Goal: Transaction & Acquisition: Purchase product/service

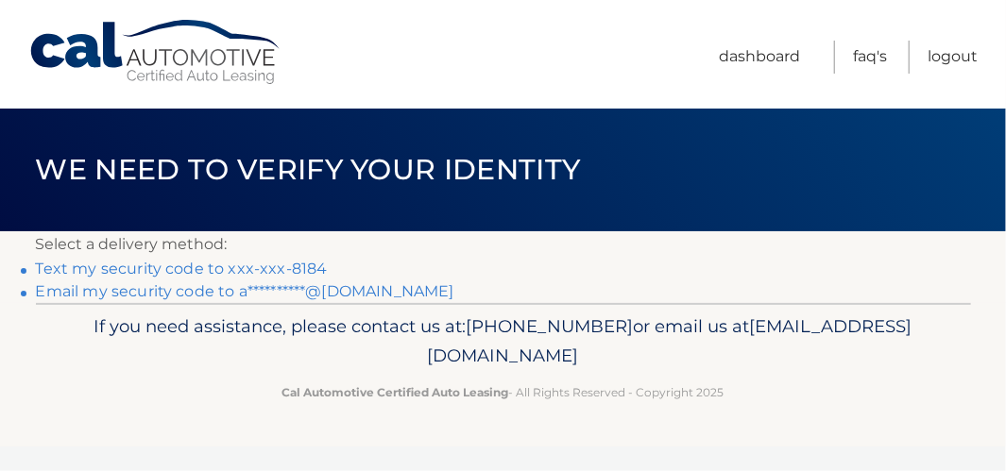
click at [305, 264] on link "Text my security code to xxx-xxx-8184" at bounding box center [182, 269] width 292 height 18
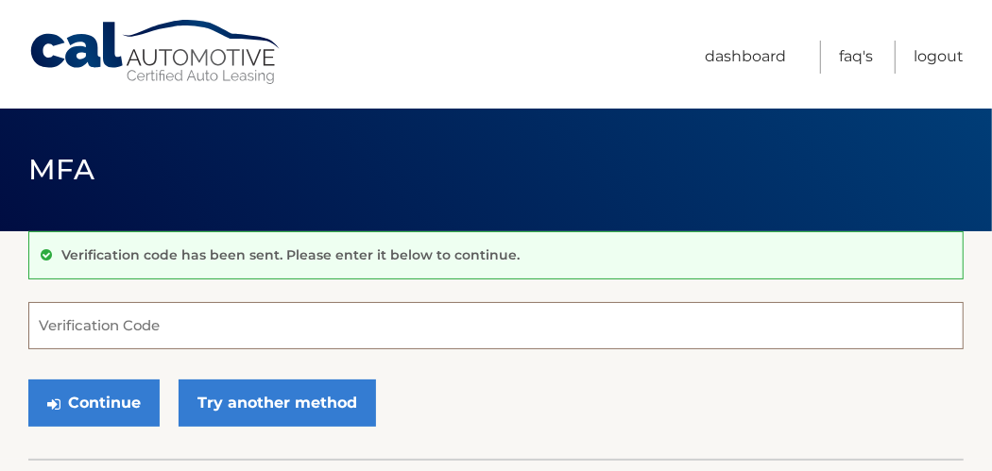
click at [218, 333] on input "Verification Code" at bounding box center [495, 325] width 935 height 47
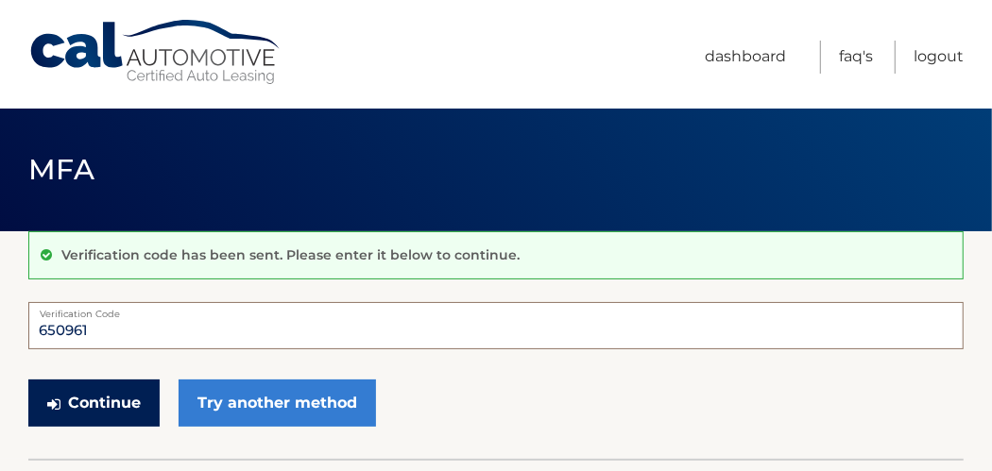
type input "650961"
click at [100, 403] on button "Continue" at bounding box center [93, 403] width 131 height 47
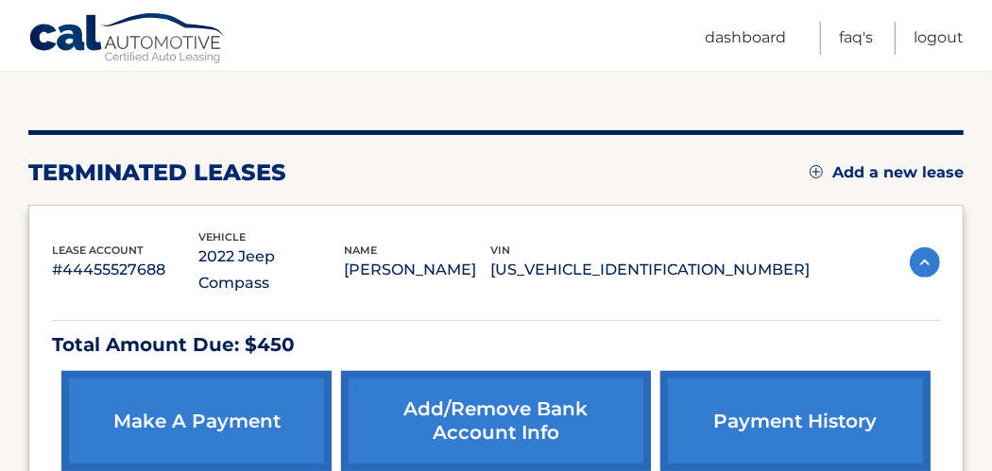
scroll to position [231, 0]
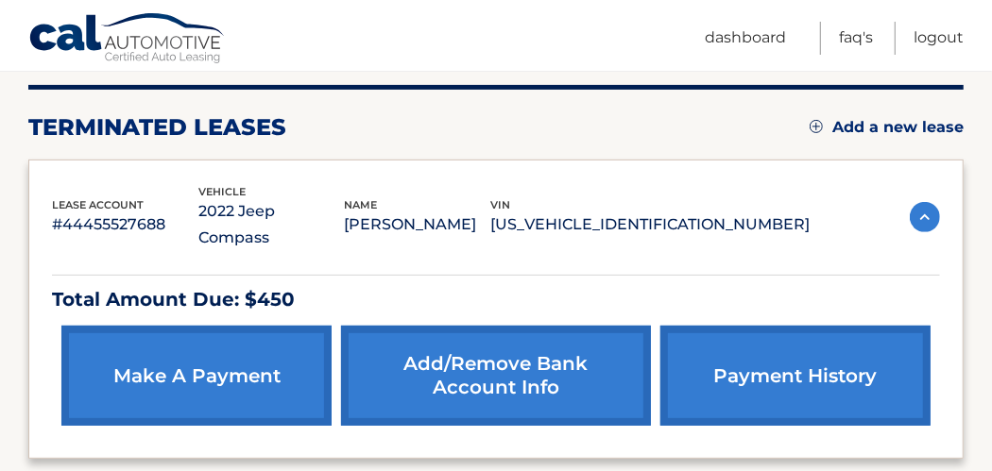
click at [204, 338] on link "make a payment" at bounding box center [196, 376] width 270 height 100
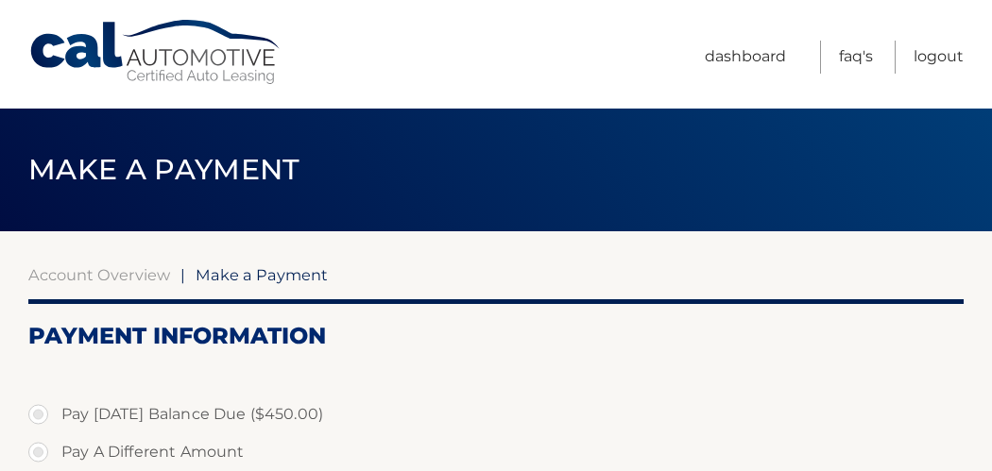
select select "MjVhZDg0M2EtZTY5OC00MTkyLWEyOTctY2YyZWUyMzk0OGNl"
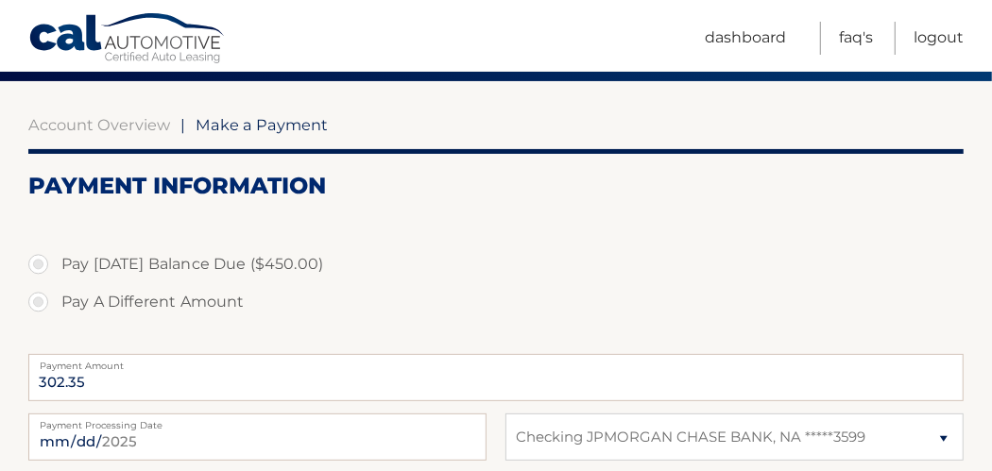
scroll to position [147, 0]
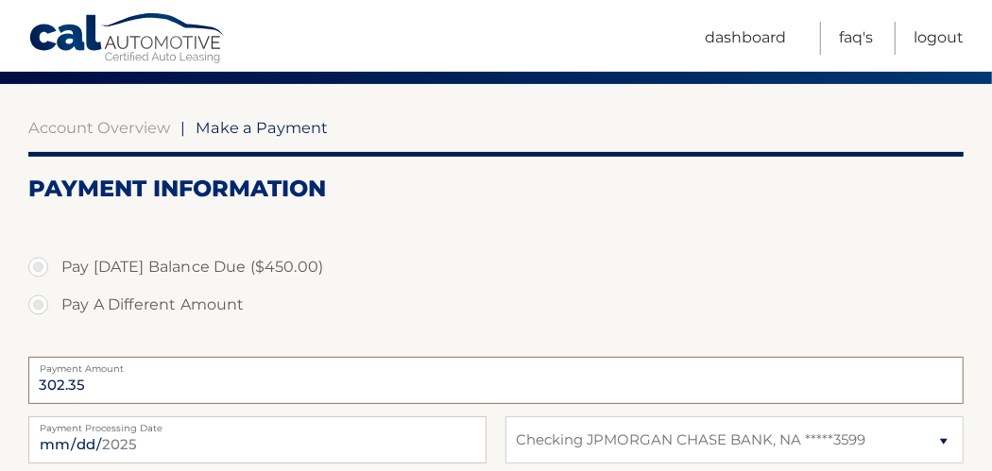
click at [179, 385] on input "302.35" at bounding box center [495, 380] width 935 height 47
click at [77, 376] on input "302.35" at bounding box center [495, 380] width 935 height 47
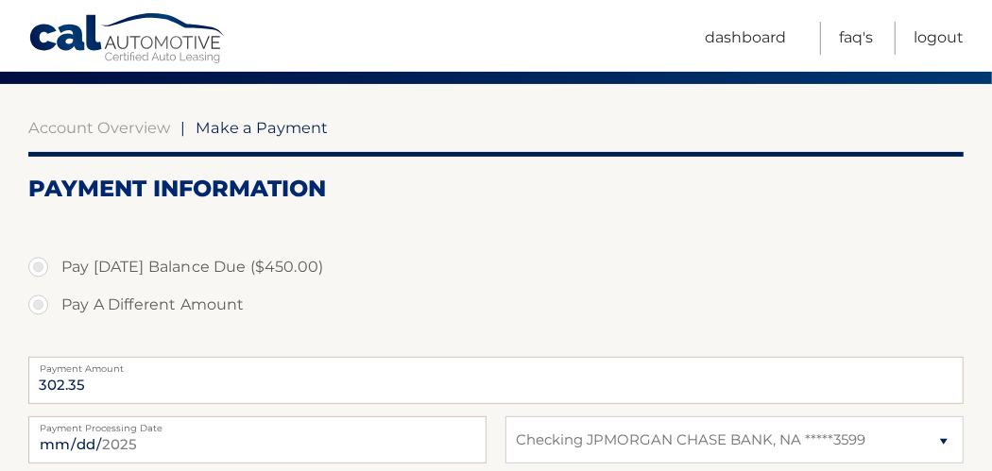
click at [382, 288] on label "Pay A Different Amount" at bounding box center [495, 305] width 935 height 38
click at [55, 288] on input "Pay A Different Amount" at bounding box center [45, 301] width 19 height 30
radio input "true"
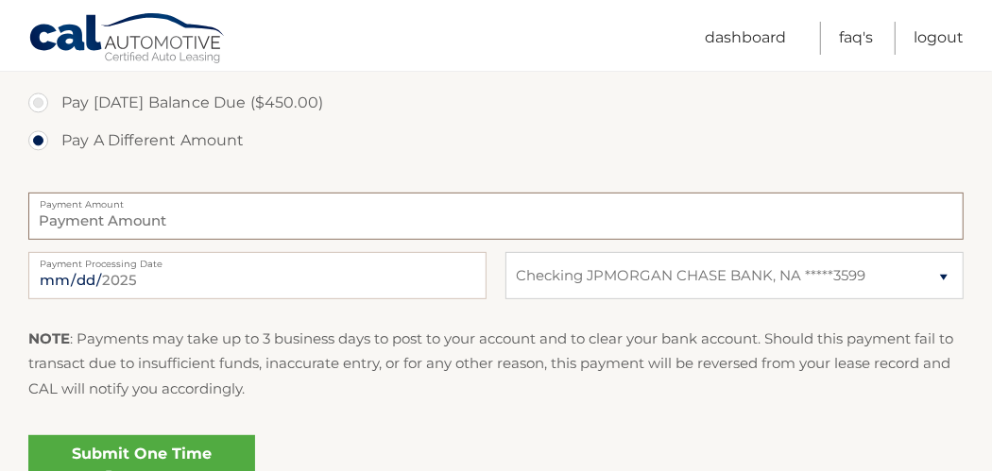
scroll to position [316, 0]
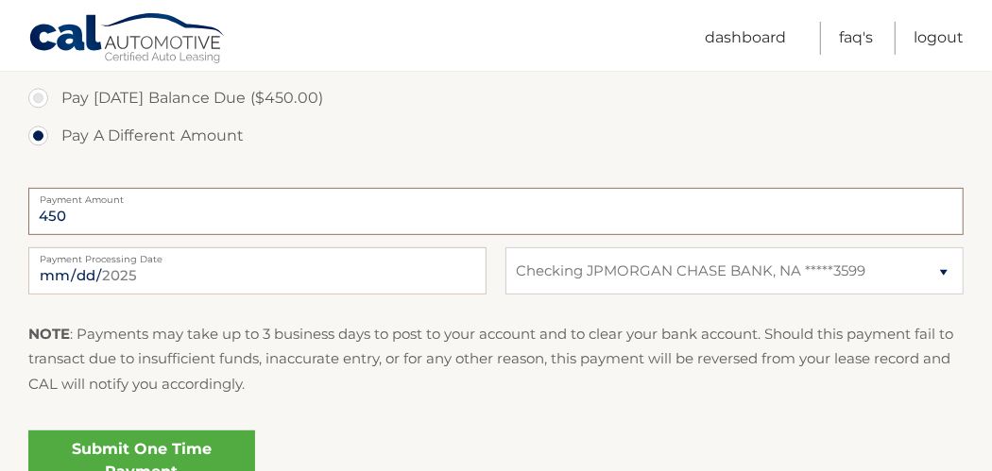
type input "450"
click at [471, 409] on div "NOTE : Payments may take up to 3 business days to post to your account and to c…" at bounding box center [495, 366] width 935 height 89
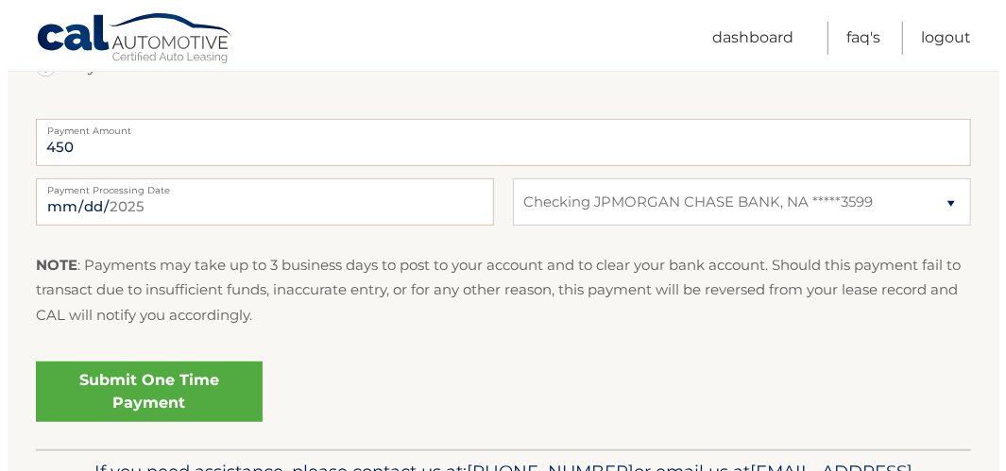
scroll to position [342, 0]
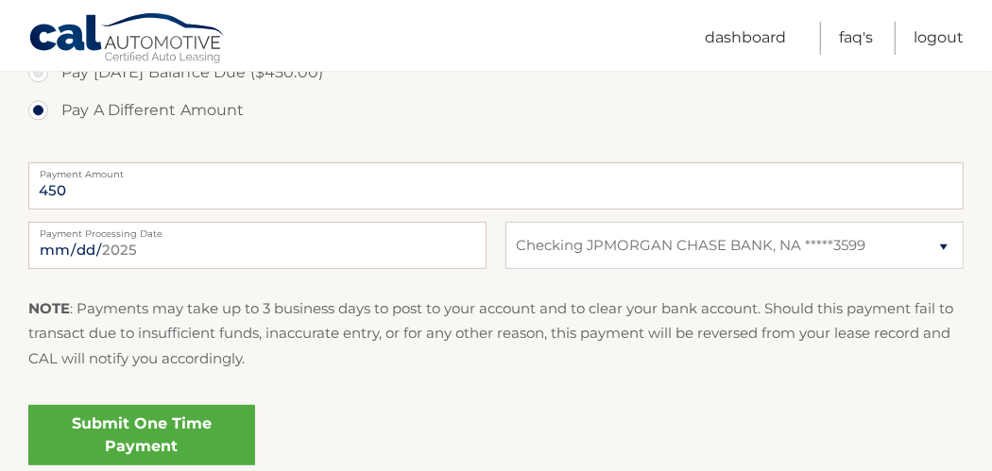
click at [228, 413] on link "Submit One Time Payment" at bounding box center [141, 435] width 227 height 60
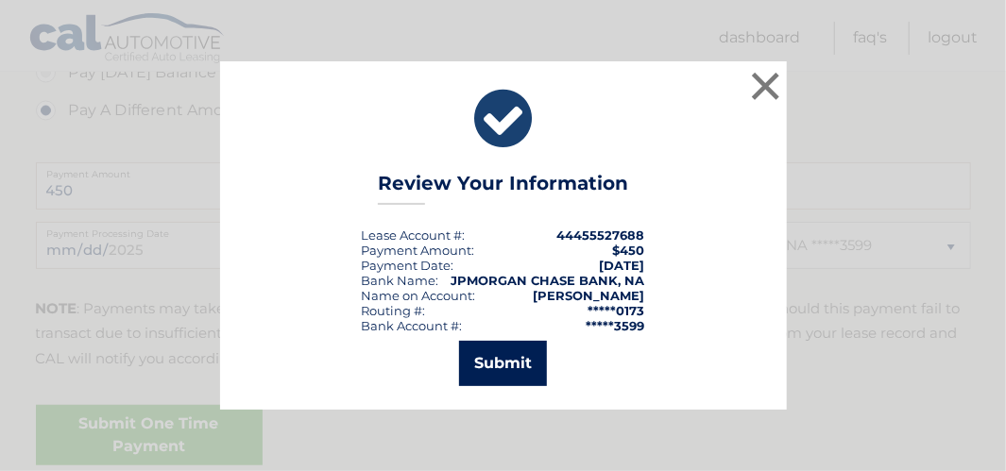
click at [518, 365] on button "Submit" at bounding box center [503, 363] width 88 height 45
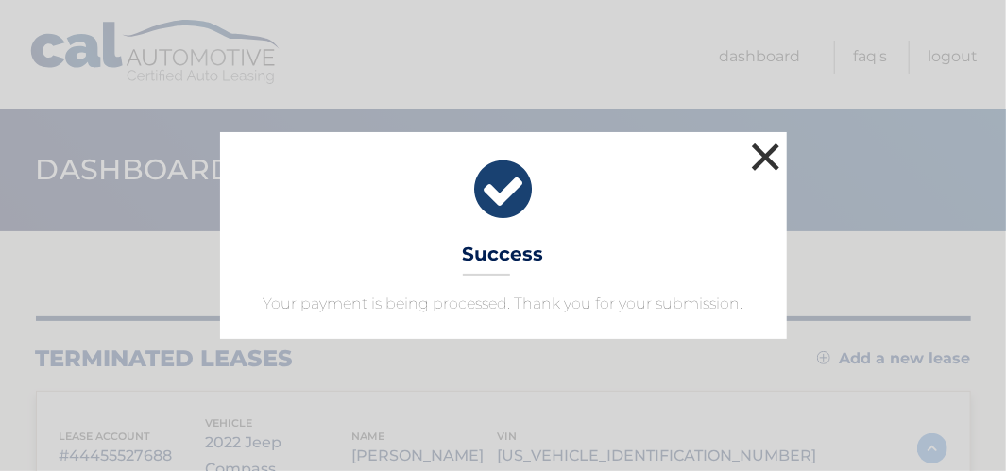
click at [769, 153] on button "×" at bounding box center [766, 157] width 38 height 38
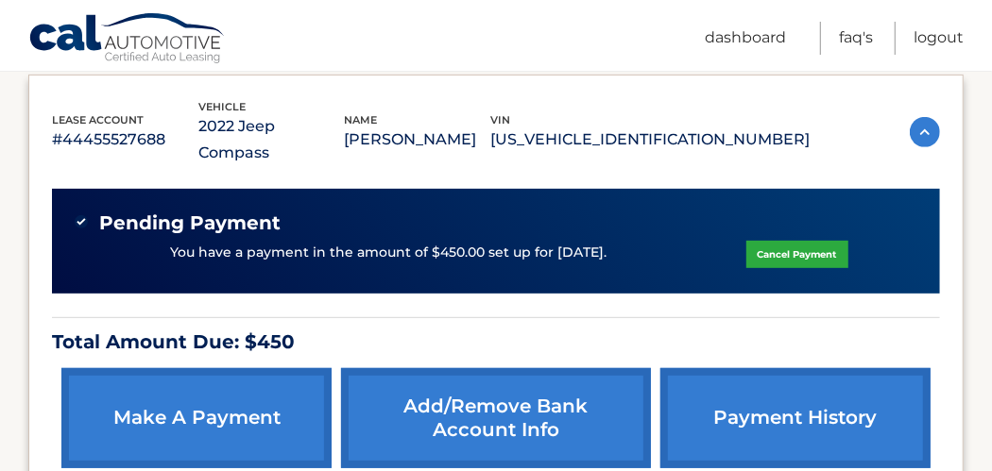
scroll to position [317, 0]
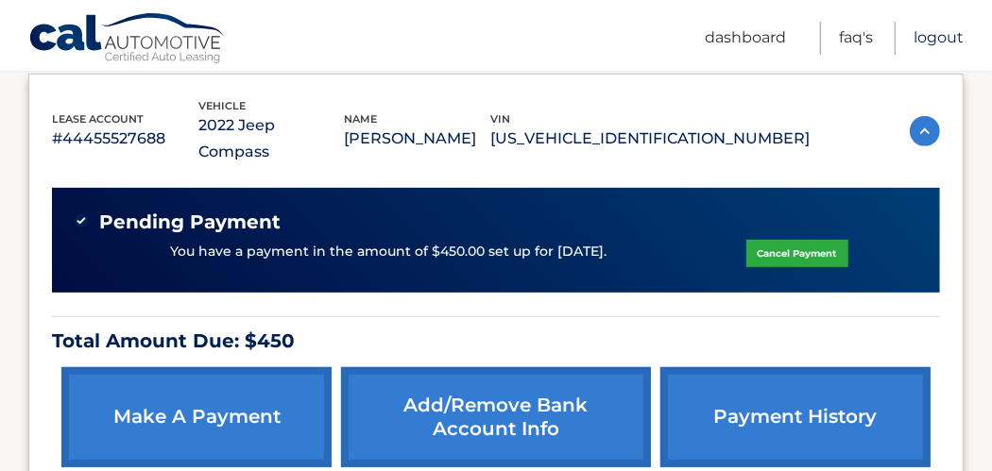
click at [943, 37] on link "Logout" at bounding box center [938, 38] width 50 height 33
